Goal: Information Seeking & Learning: Learn about a topic

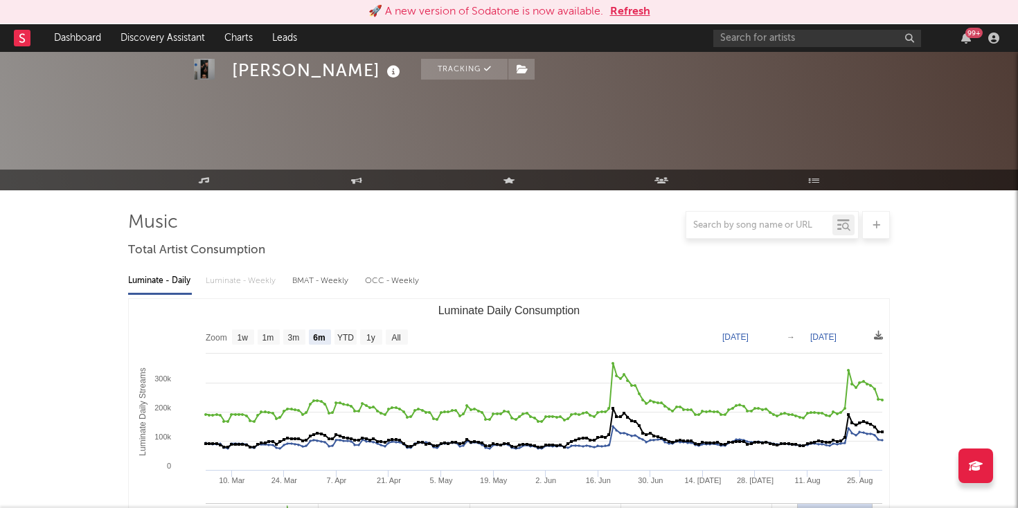
select select "6m"
select select "1w"
select select "All"
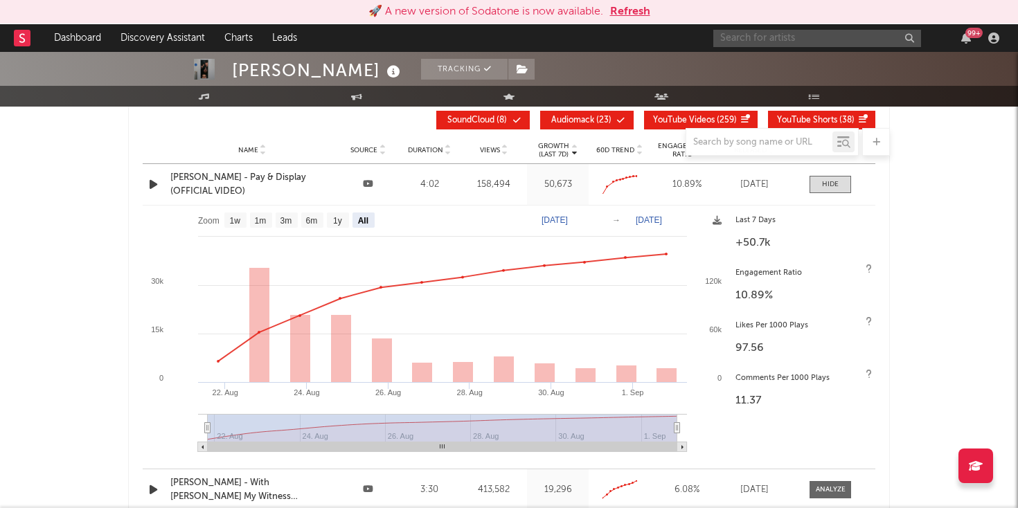
click at [771, 33] on input "text" at bounding box center [817, 38] width 208 height 17
paste input "https://open.spotify.com/album/2H9new7XInTTfBS4hlZOtS?si=zzmfDsbaQOeYopvL7Sumrg"
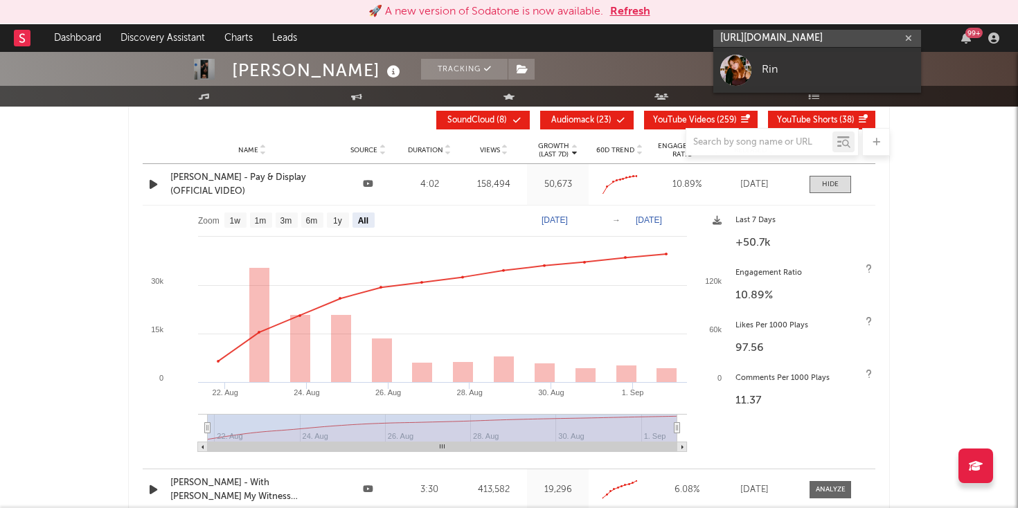
type input "https://open.spotify.com/album/2H9new7XInTTfBS4hlZOtS?si=zzmfDsbaQOeYopvL7Sumrg"
click at [750, 66] on div at bounding box center [735, 70] width 31 height 31
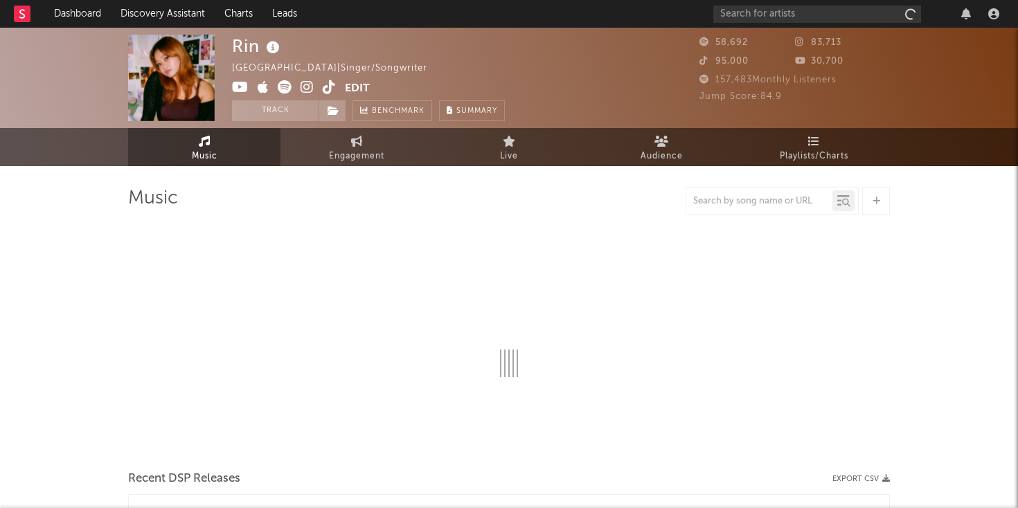
select select "6m"
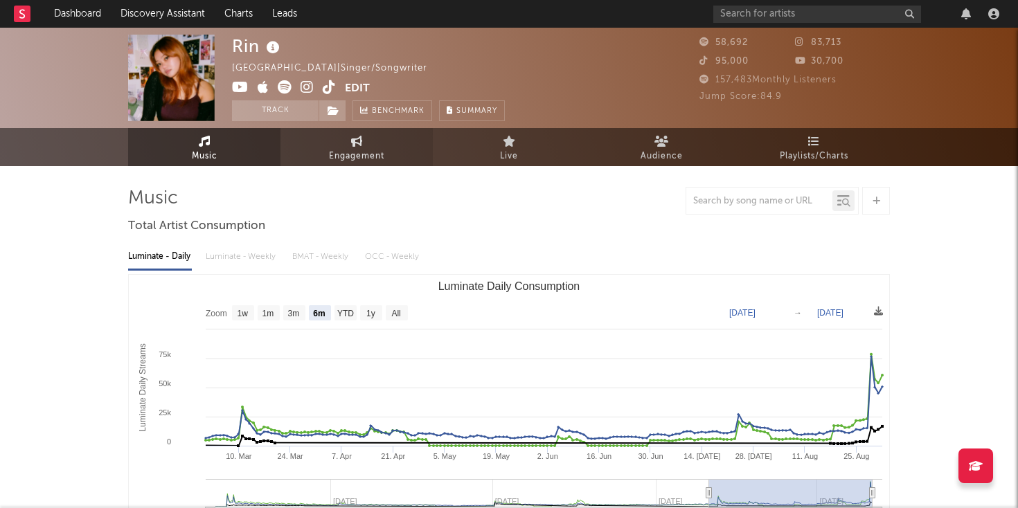
click at [367, 145] on link "Engagement" at bounding box center [356, 147] width 152 height 38
select select "1w"
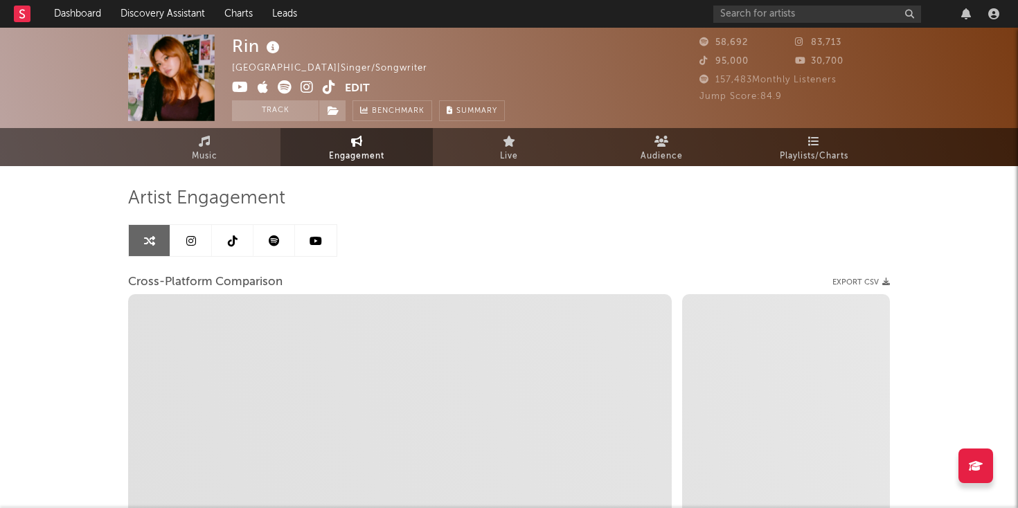
click at [259, 231] on link at bounding box center [274, 240] width 42 height 31
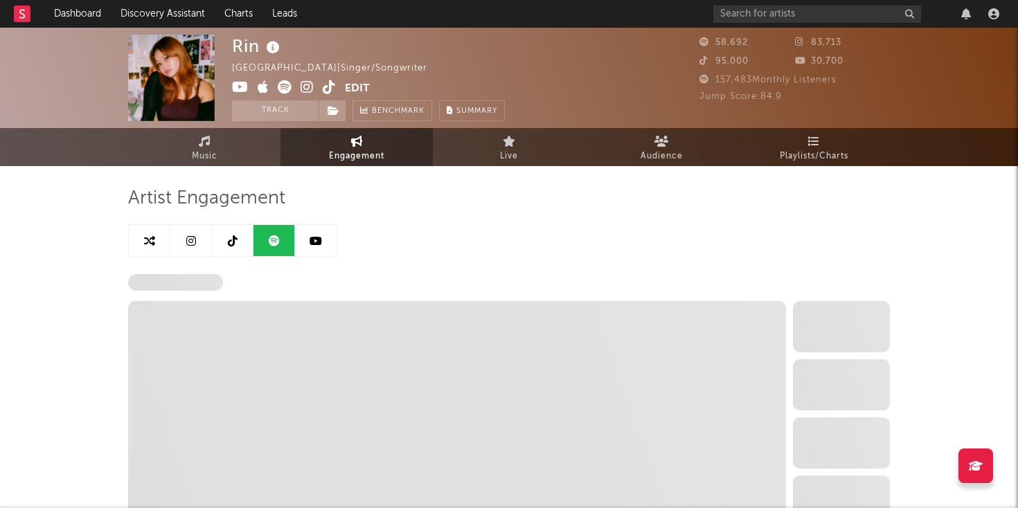
select select "6m"
select select "1w"
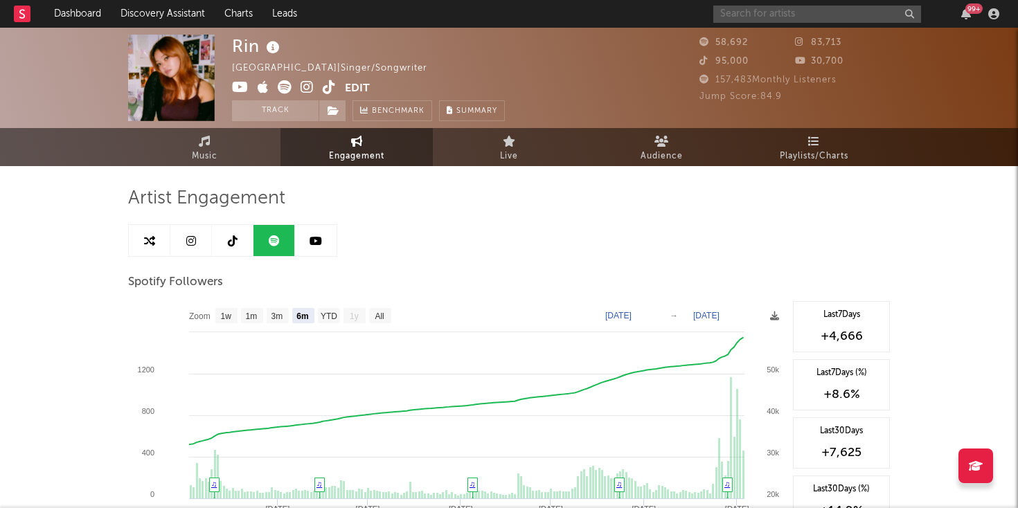
click at [762, 17] on input "text" at bounding box center [817, 14] width 208 height 17
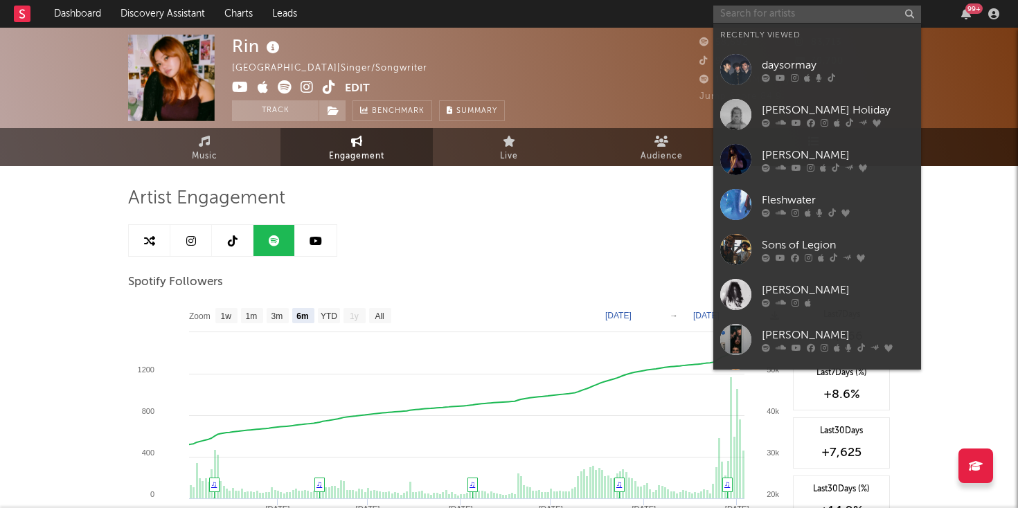
paste input "[URL][DOMAIN_NAME]"
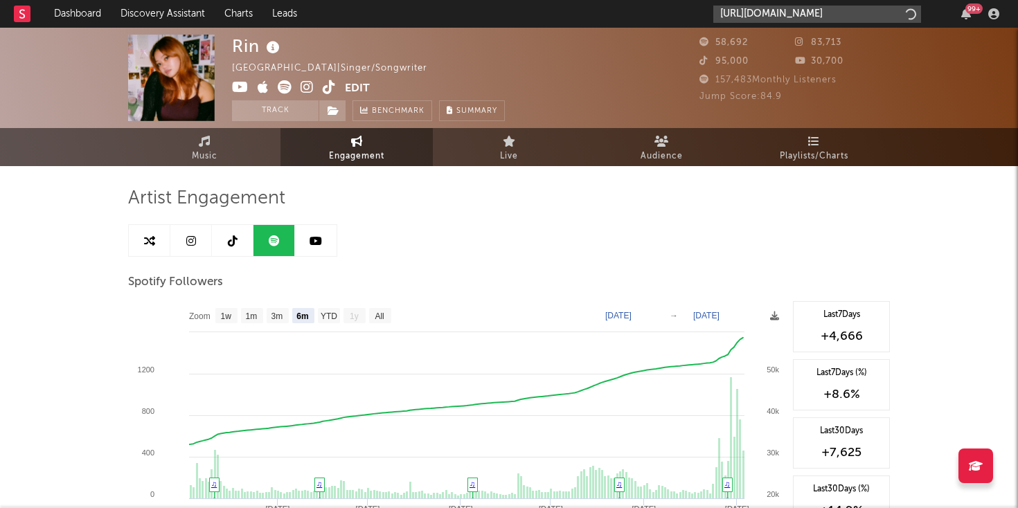
scroll to position [0, 250]
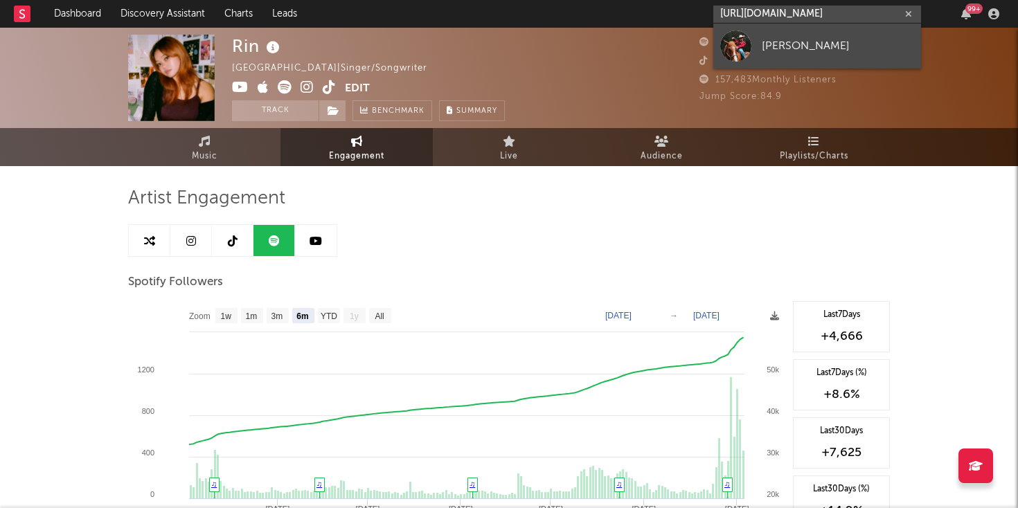
type input "[URL][DOMAIN_NAME]"
click at [762, 60] on link "[PERSON_NAME]" at bounding box center [817, 46] width 208 height 45
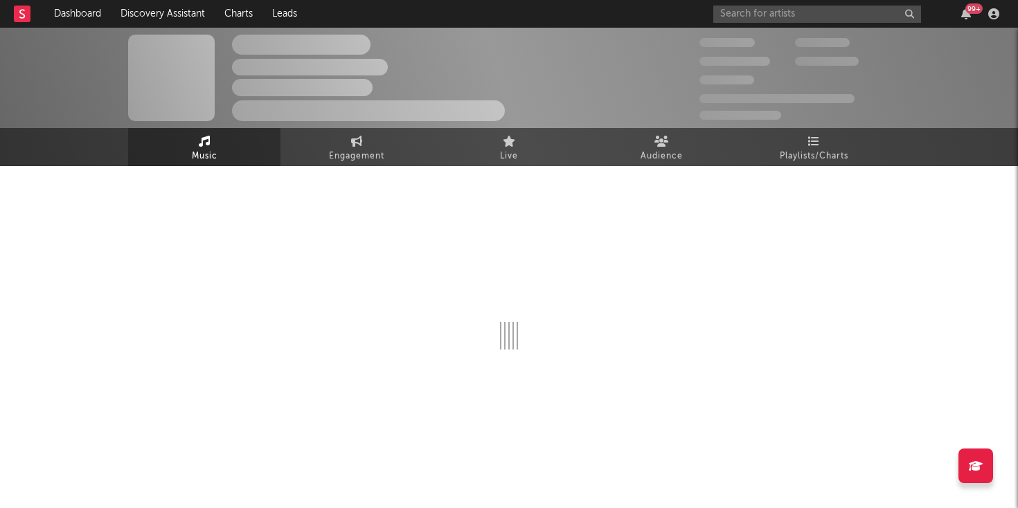
select select "6m"
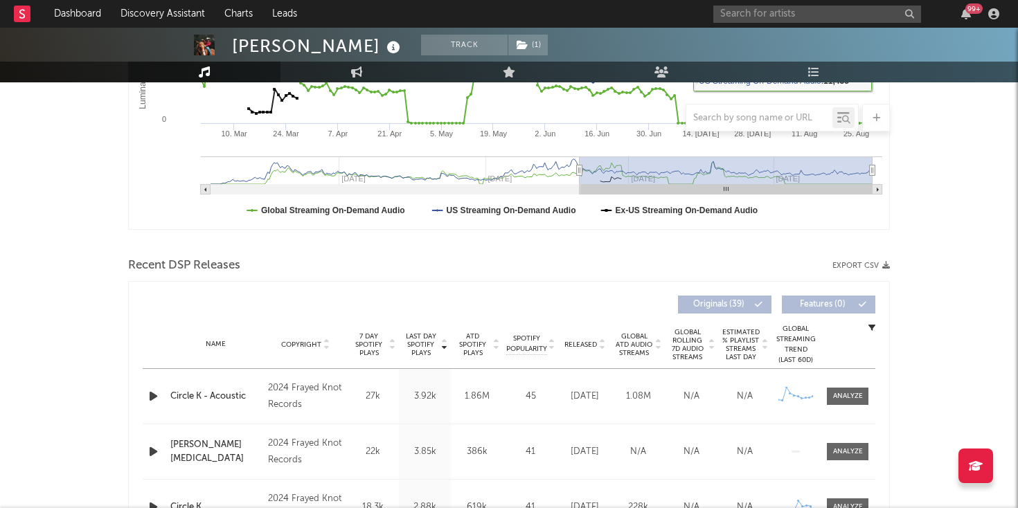
scroll to position [325, 0]
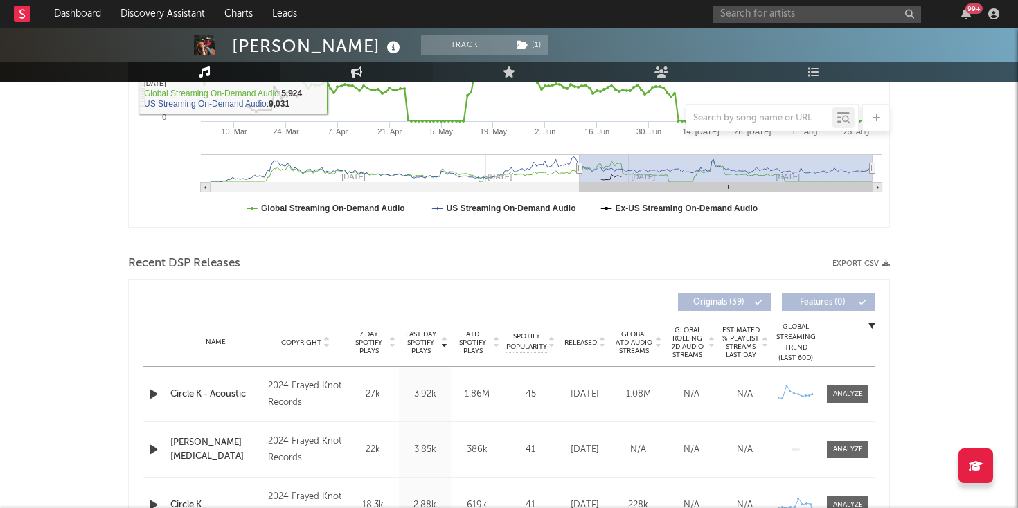
click at [357, 75] on icon at bounding box center [357, 71] width 12 height 11
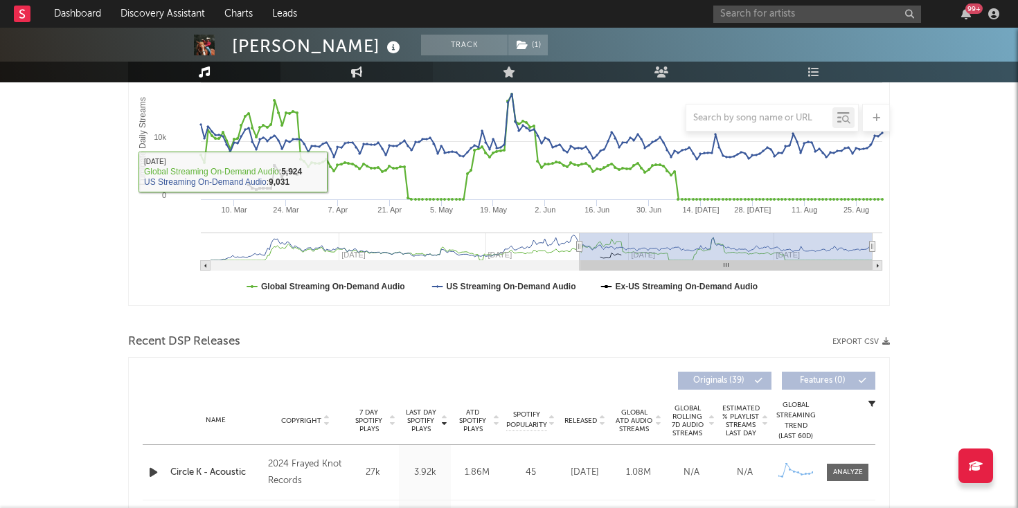
select select "1w"
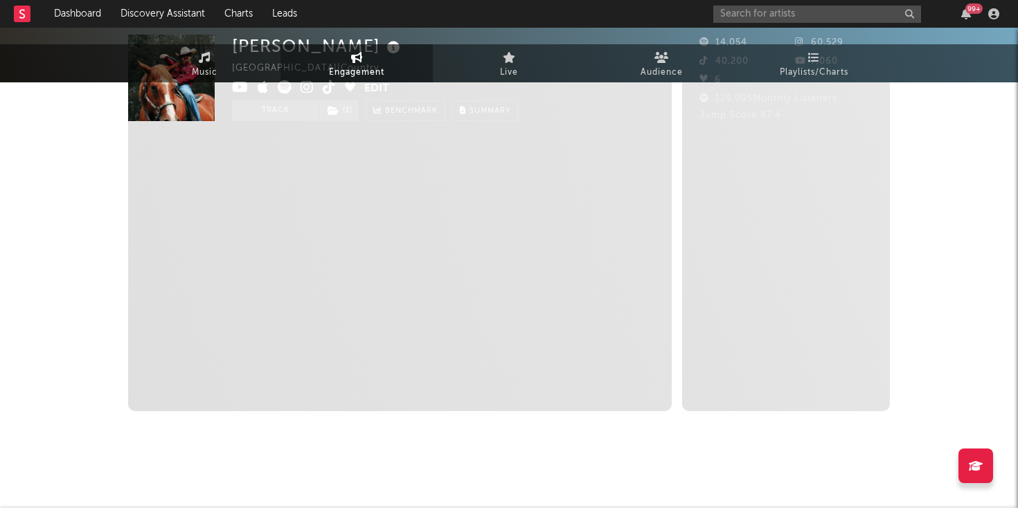
scroll to position [0, 0]
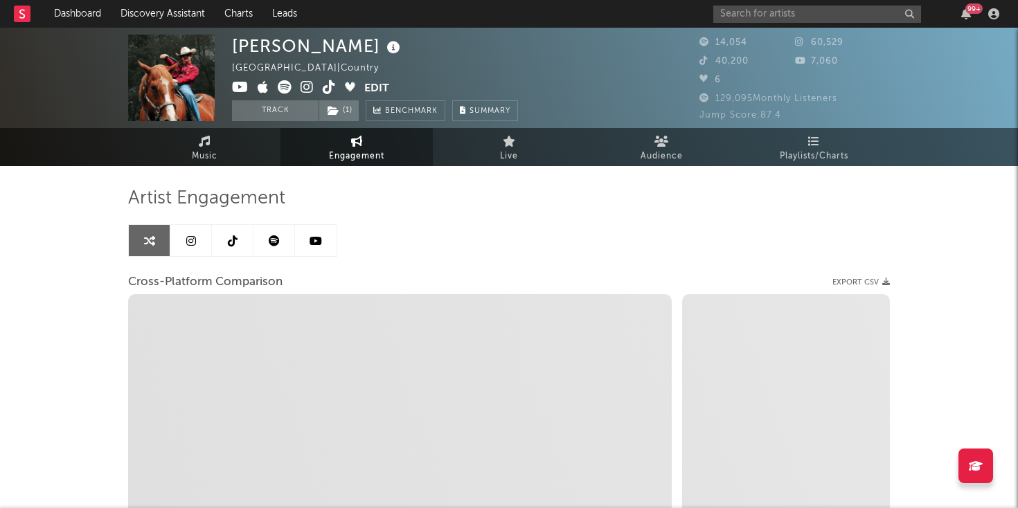
click at [276, 249] on link at bounding box center [274, 240] width 42 height 31
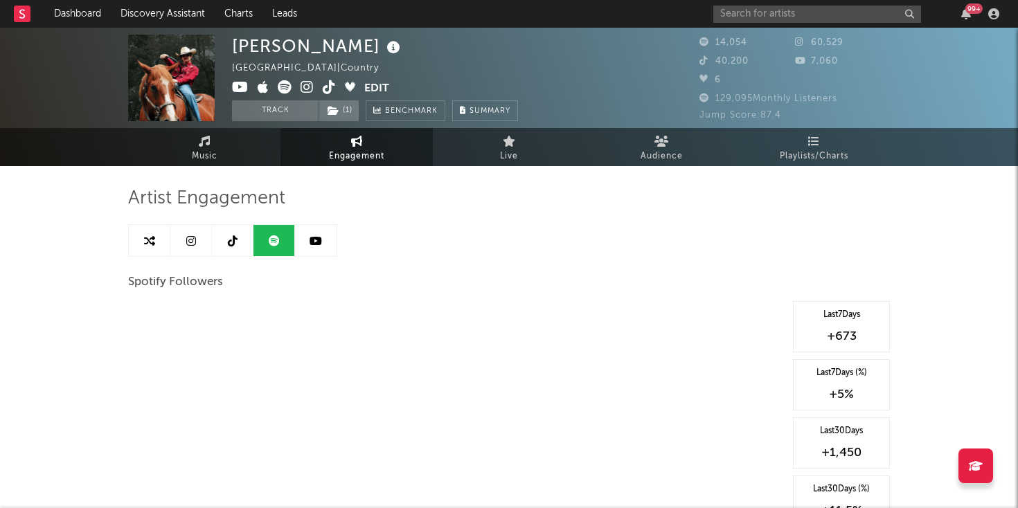
select select "6m"
select select "1w"
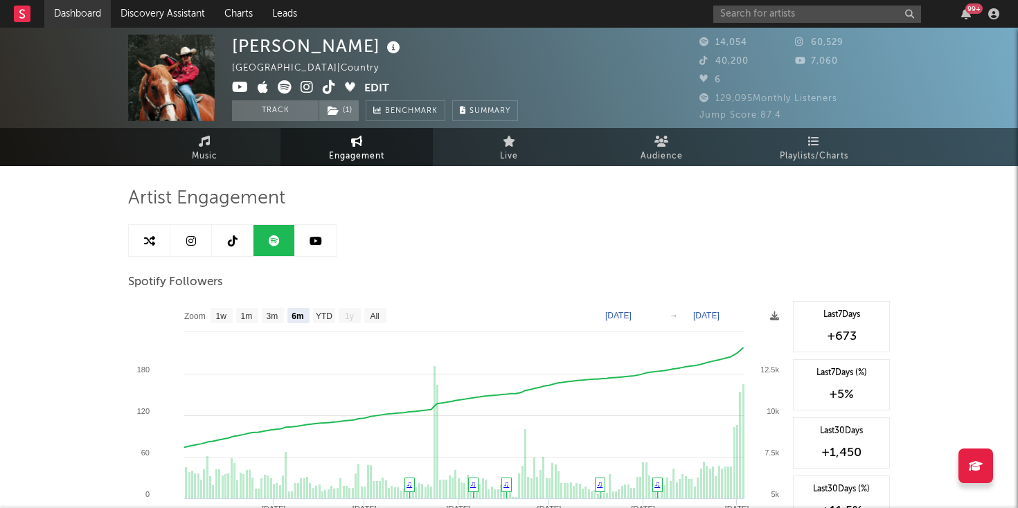
click at [88, 8] on link "Dashboard" at bounding box center [77, 14] width 66 height 28
